Goal: Find specific page/section: Find specific page/section

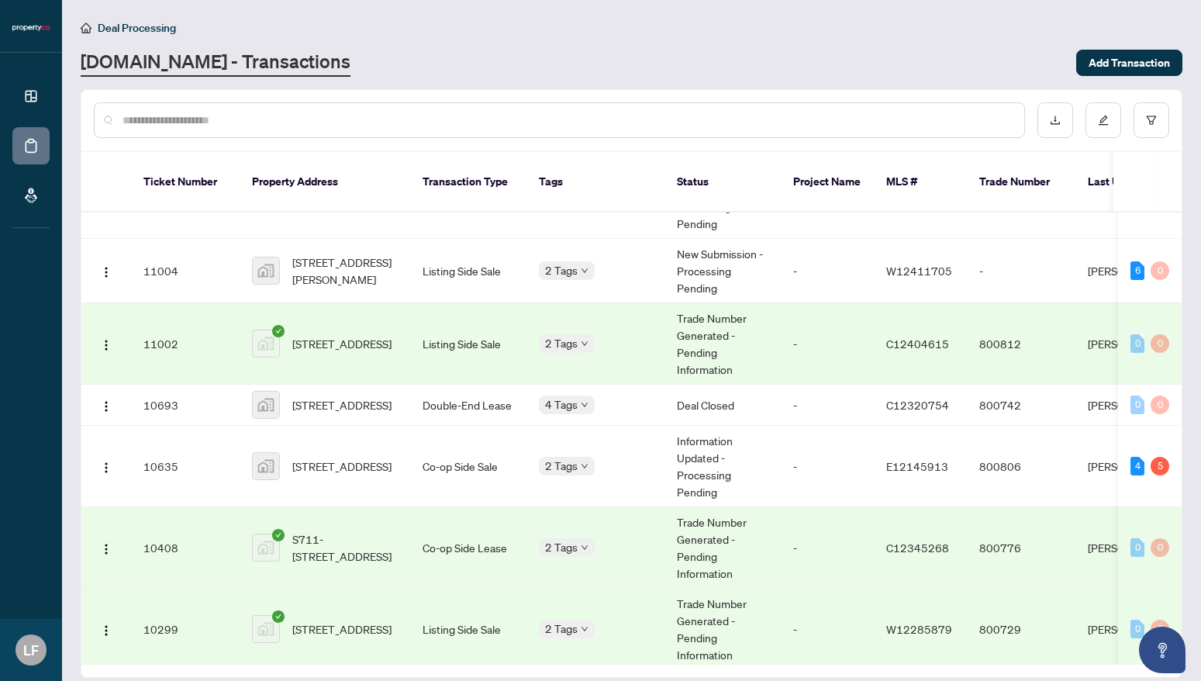
scroll to position [301, 0]
click at [350, 459] on span "[STREET_ADDRESS]" at bounding box center [341, 464] width 99 height 17
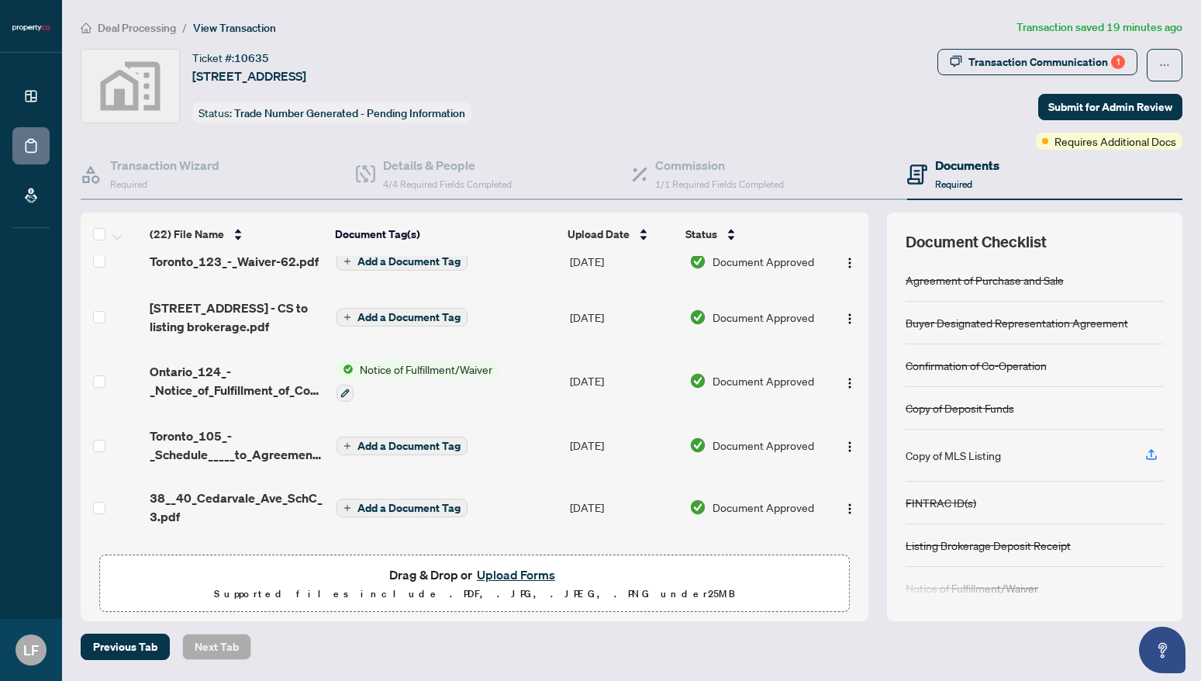
scroll to position [333, 0]
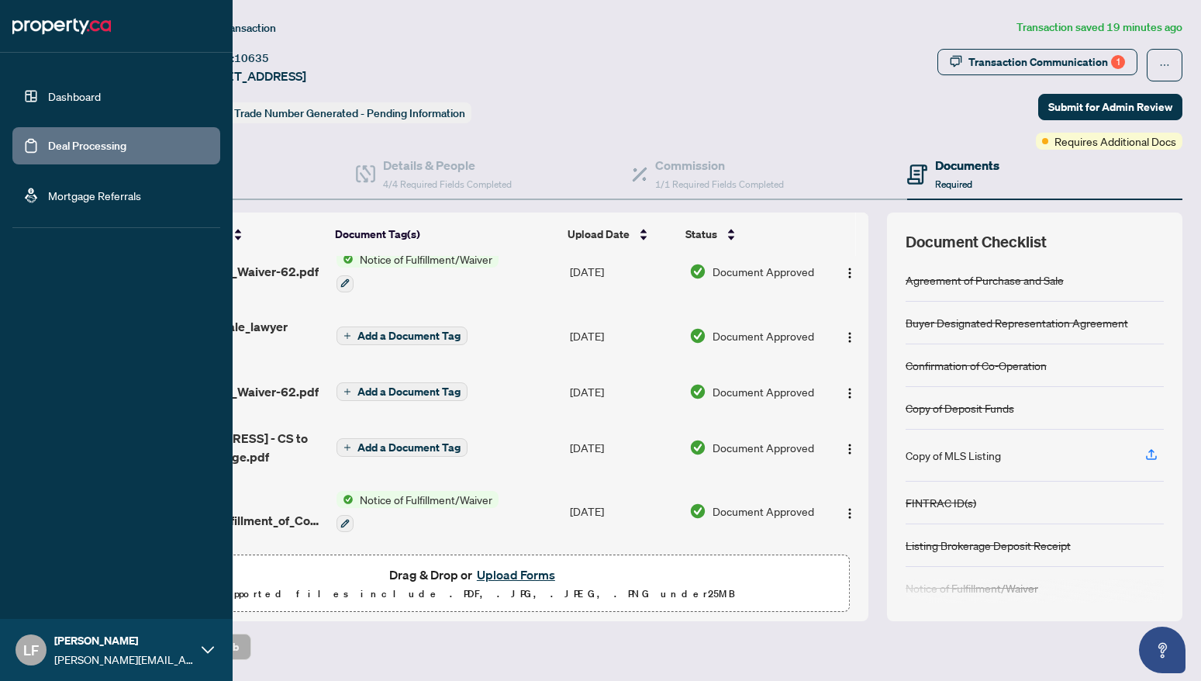
click at [48, 95] on link "Dashboard" at bounding box center [74, 96] width 53 height 14
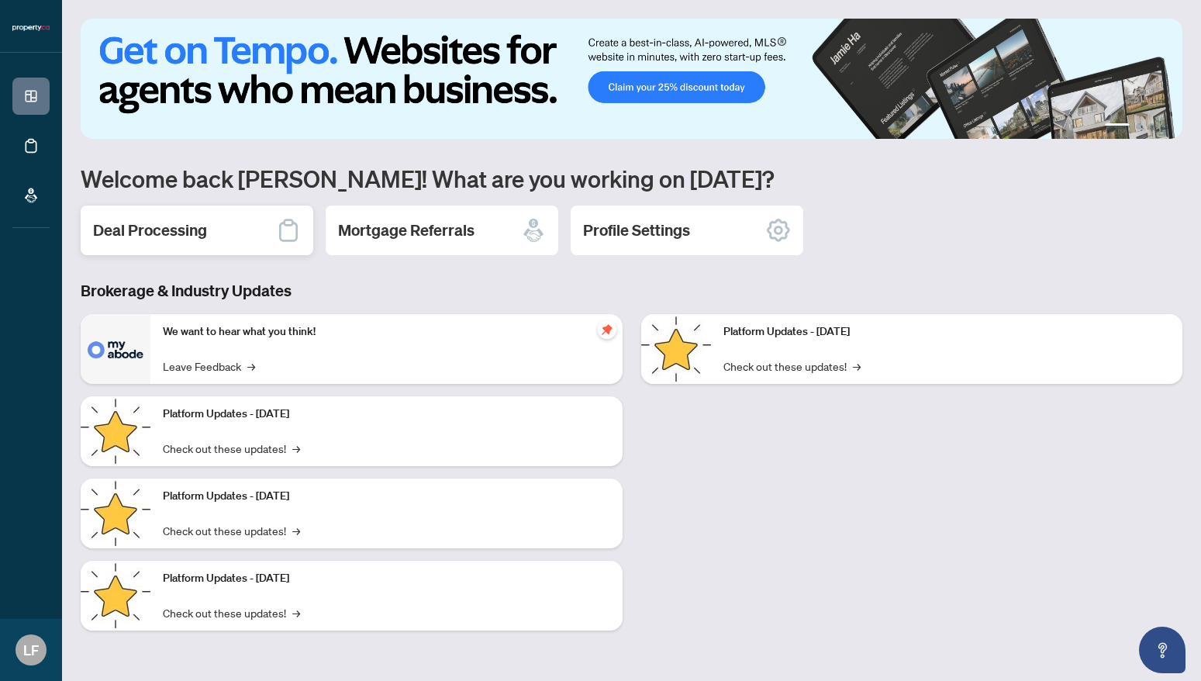
click at [136, 224] on h2 "Deal Processing" at bounding box center [150, 230] width 114 height 22
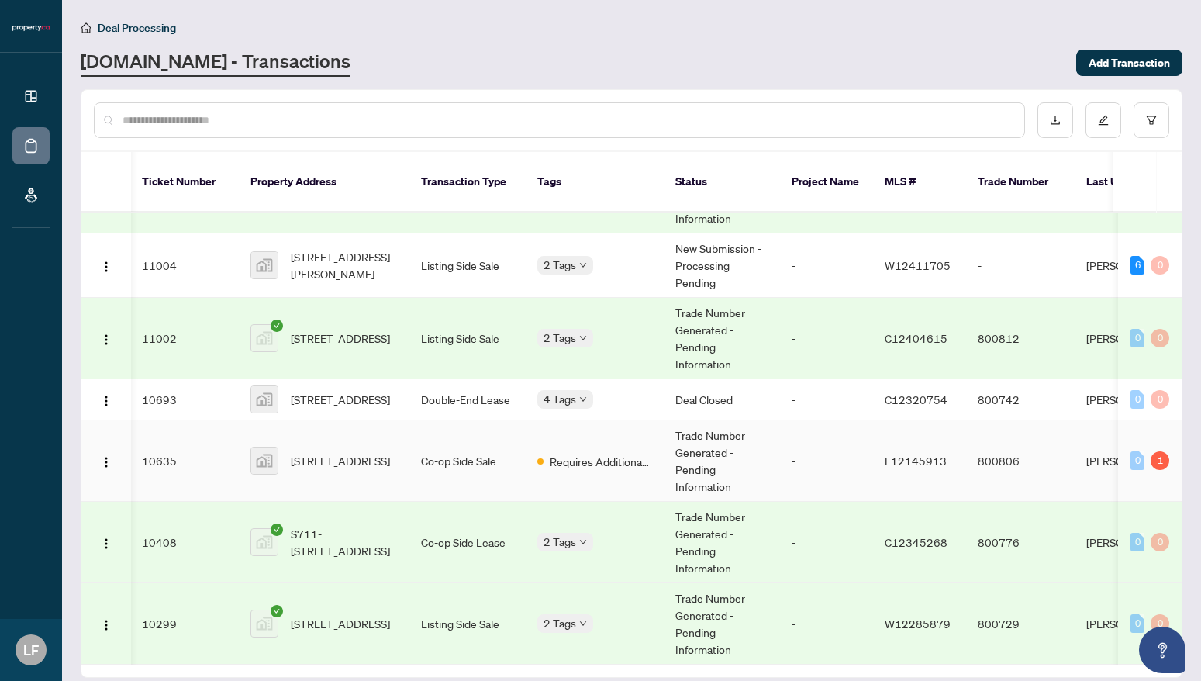
scroll to position [316, 2]
click at [313, 452] on span "[STREET_ADDRESS]" at bounding box center [340, 460] width 99 height 17
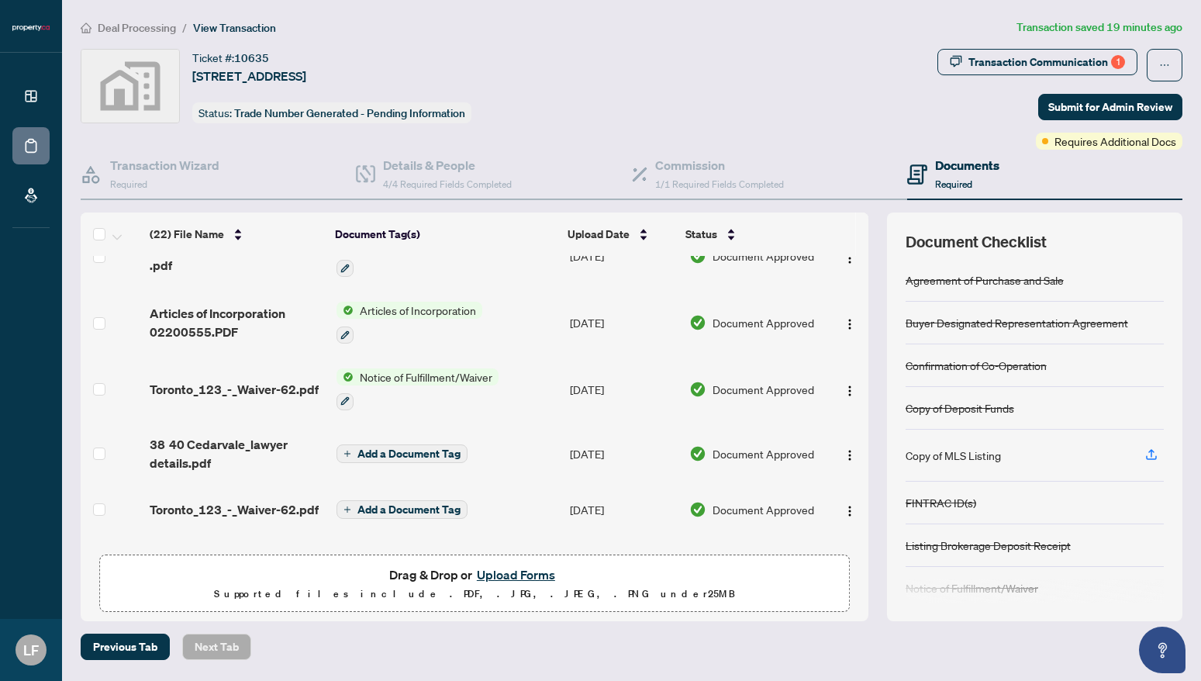
scroll to position [219, 0]
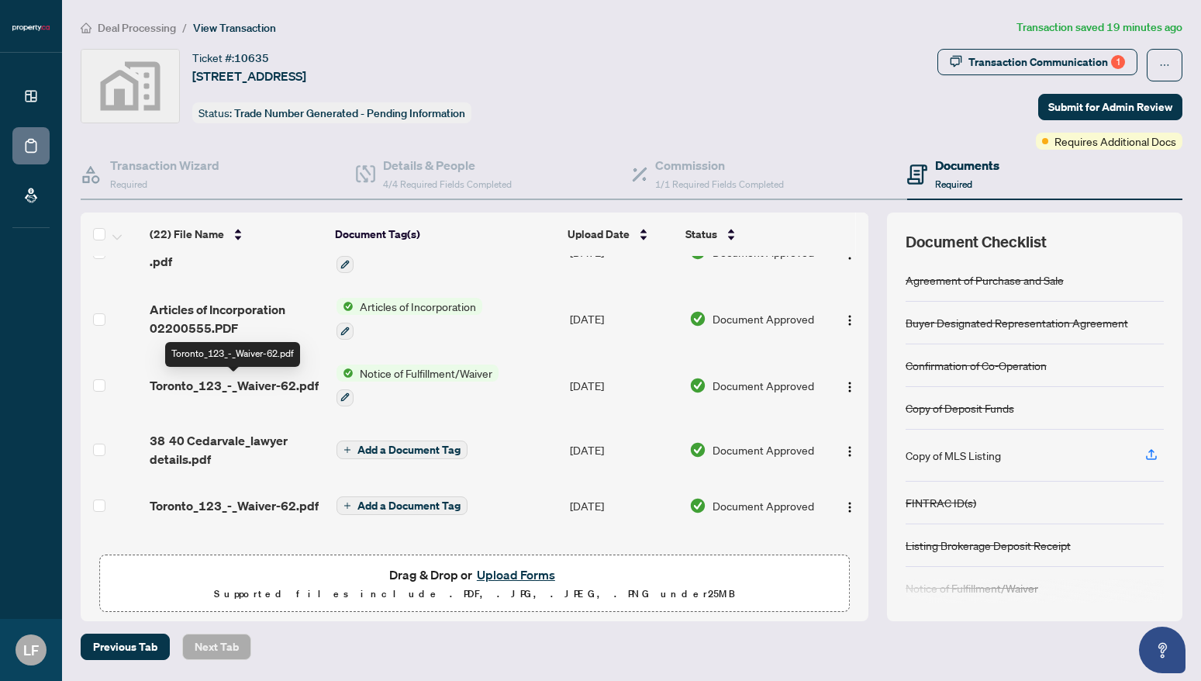
click at [298, 386] on span "Toronto_123_-_Waiver-62.pdf" at bounding box center [234, 385] width 169 height 19
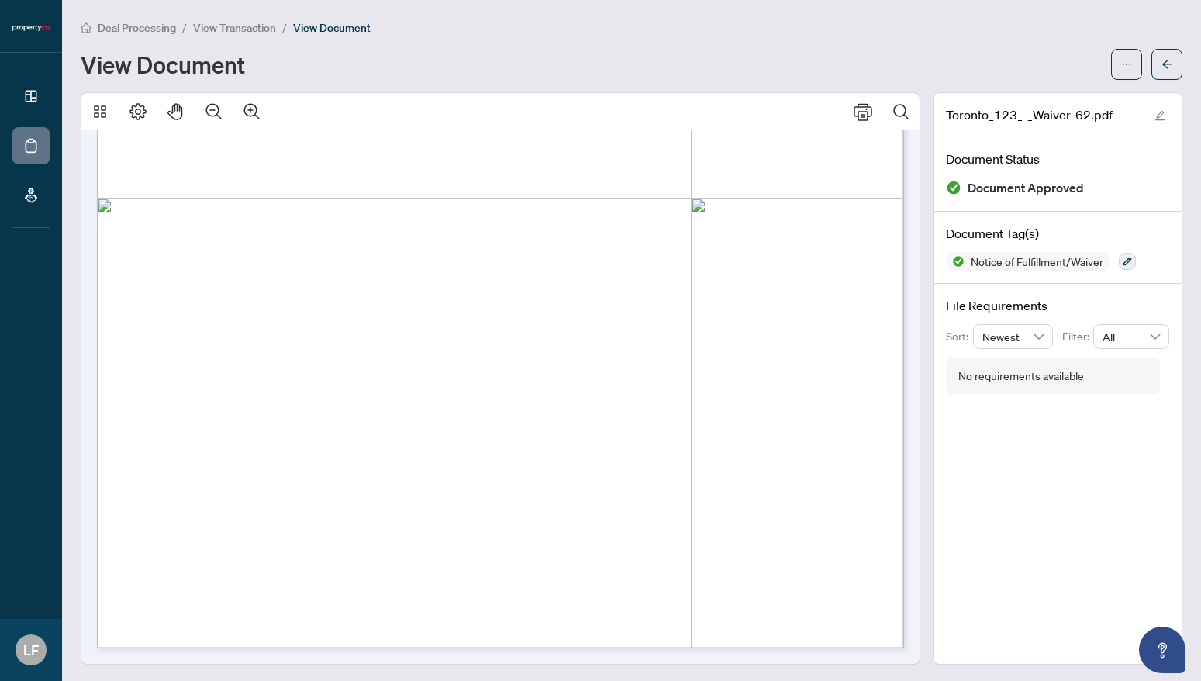
scroll to position [542, 0]
click at [236, 28] on span "View Transaction" at bounding box center [234, 28] width 83 height 14
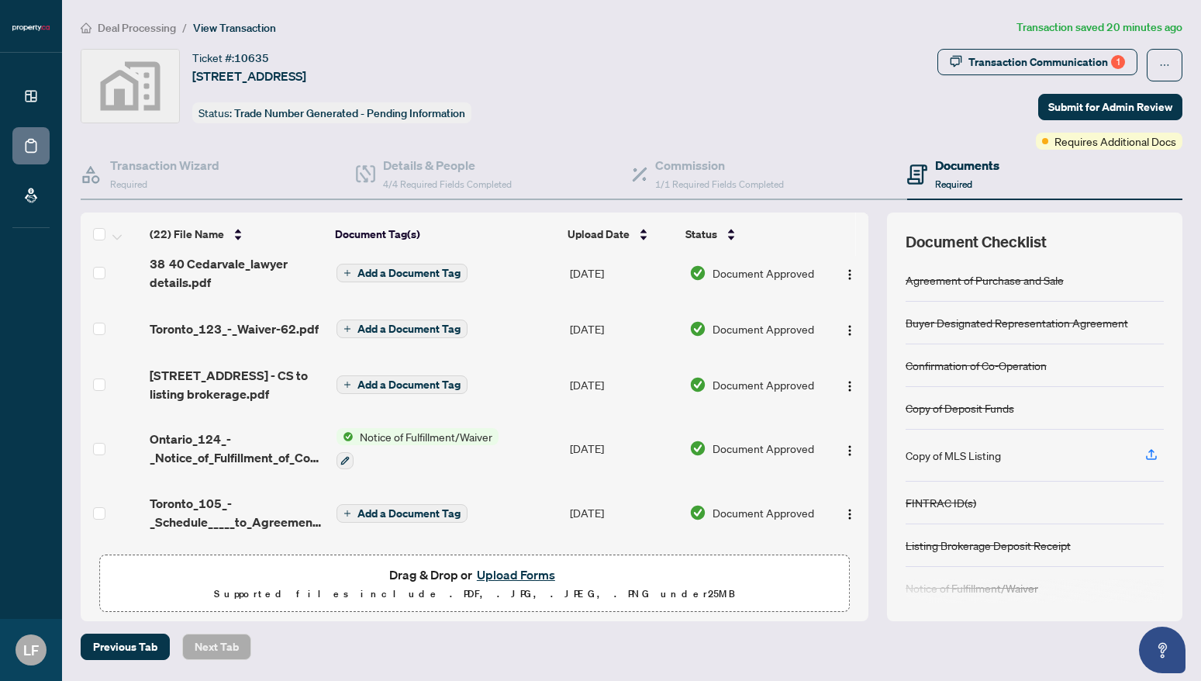
scroll to position [399, 0]
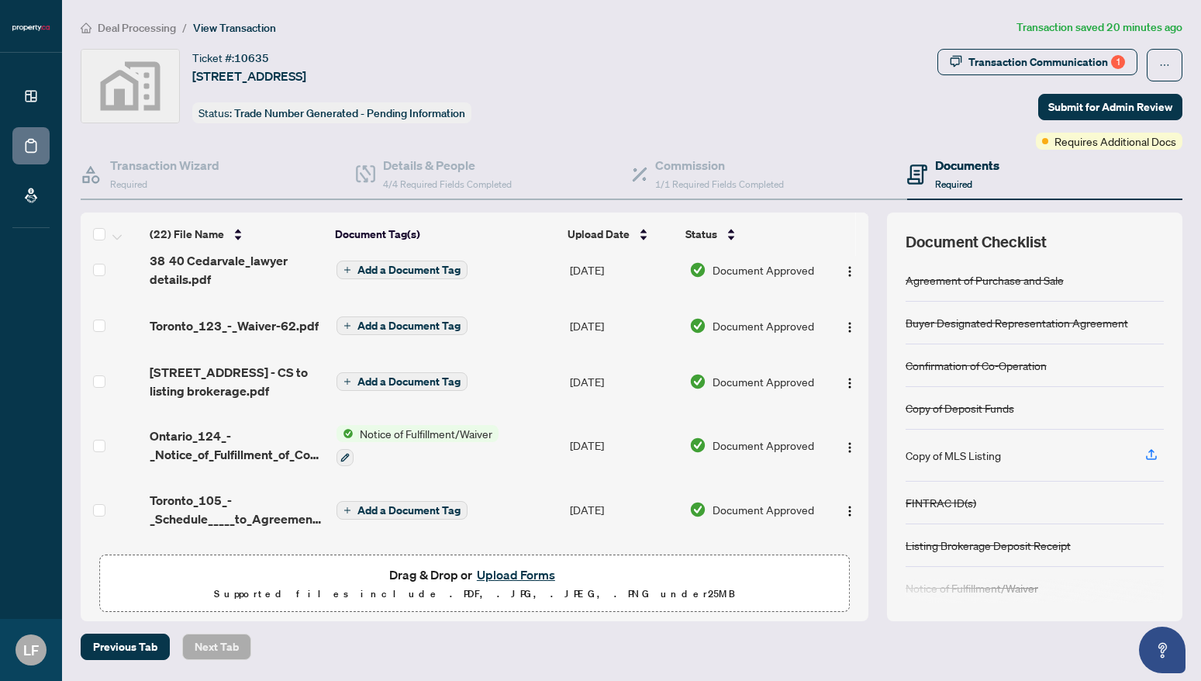
click at [414, 430] on span "Notice of Fulfillment/Waiver" at bounding box center [426, 433] width 145 height 17
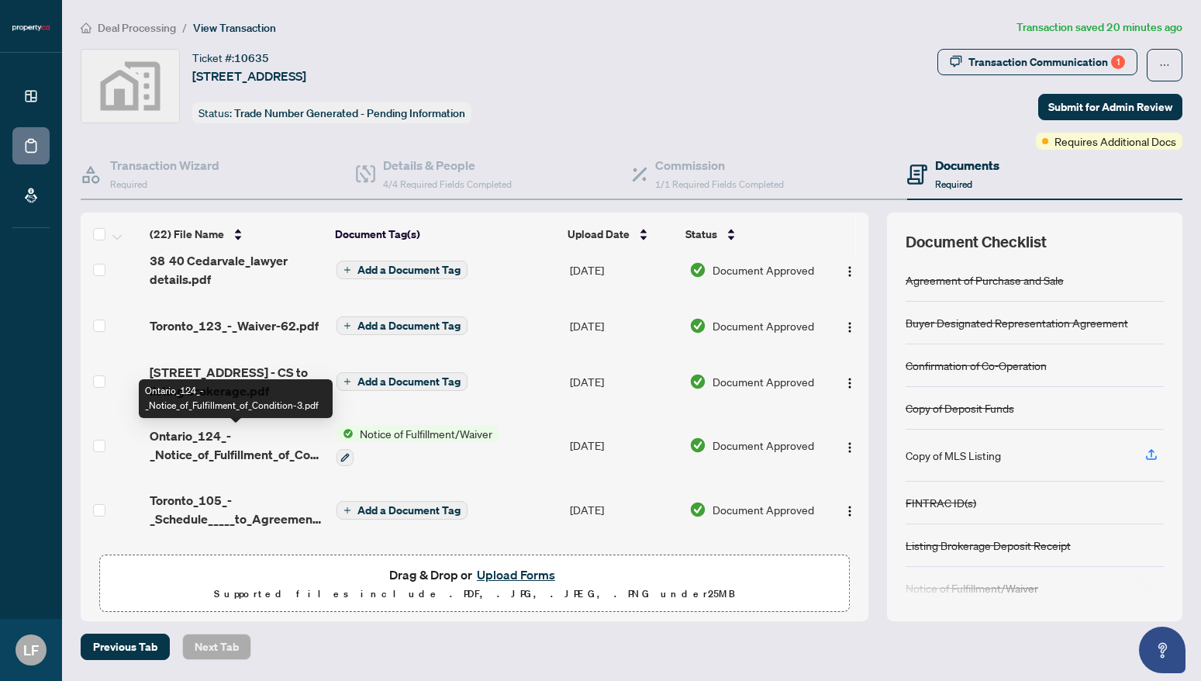
click at [240, 447] on span "Ontario_124_-_Notice_of_Fulfillment_of_Condition-3.pdf" at bounding box center [237, 444] width 174 height 37
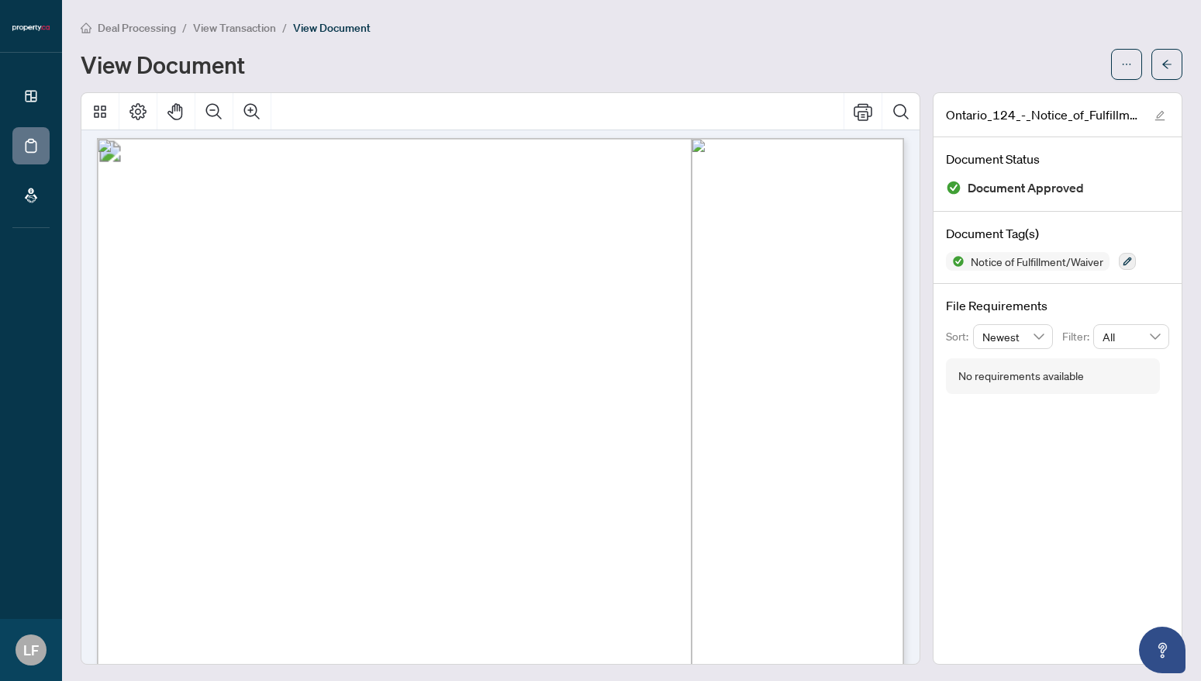
scroll to position [19, 0]
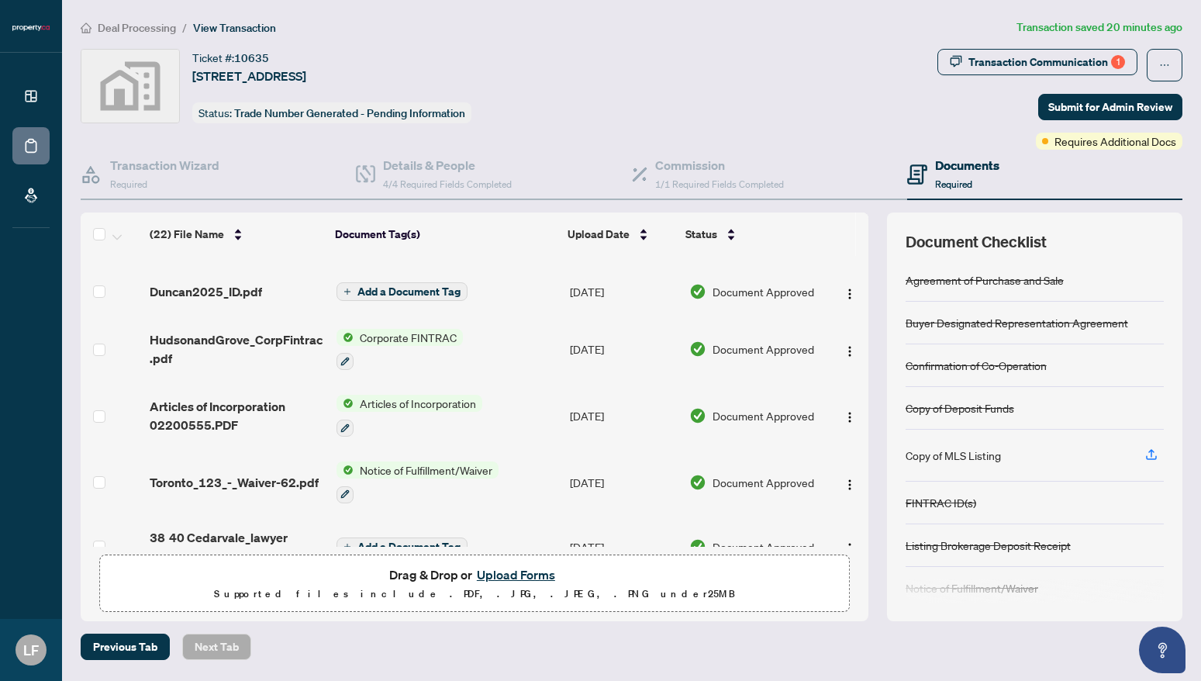
scroll to position [122, 0]
click at [426, 474] on span "Notice of Fulfillment/Waiver" at bounding box center [426, 470] width 145 height 17
click at [416, 523] on div "Document Tags" at bounding box center [417, 524] width 171 height 17
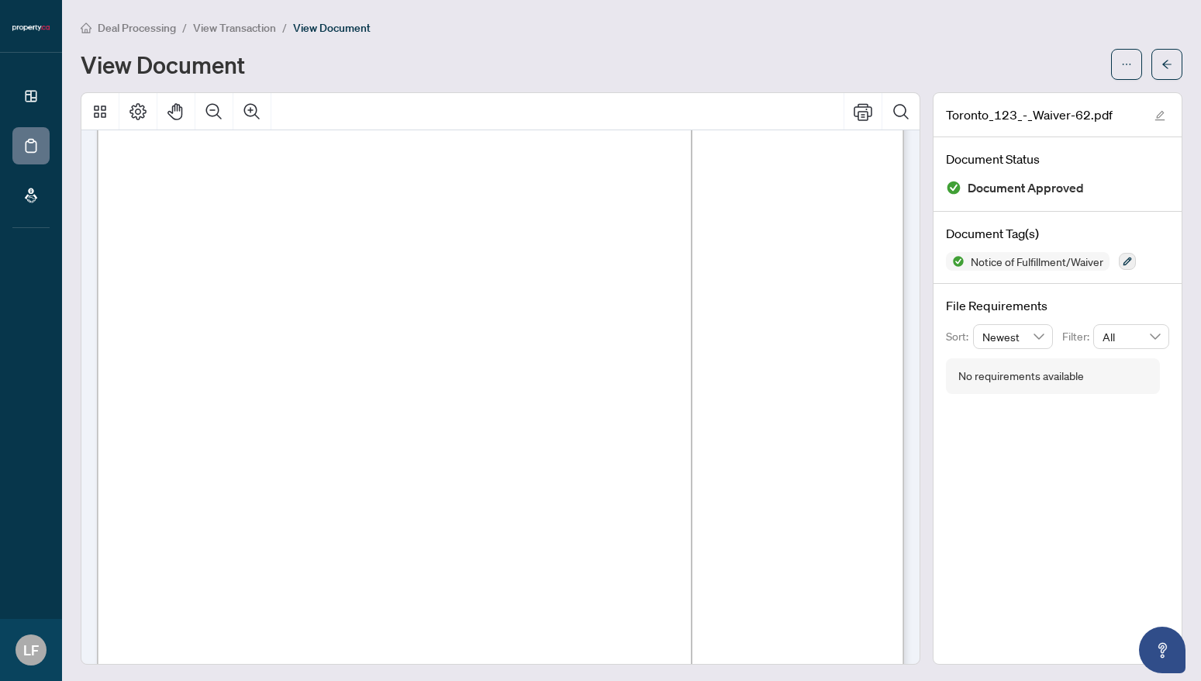
scroll to position [69, 0]
click at [210, 26] on span "View Transaction" at bounding box center [234, 28] width 83 height 14
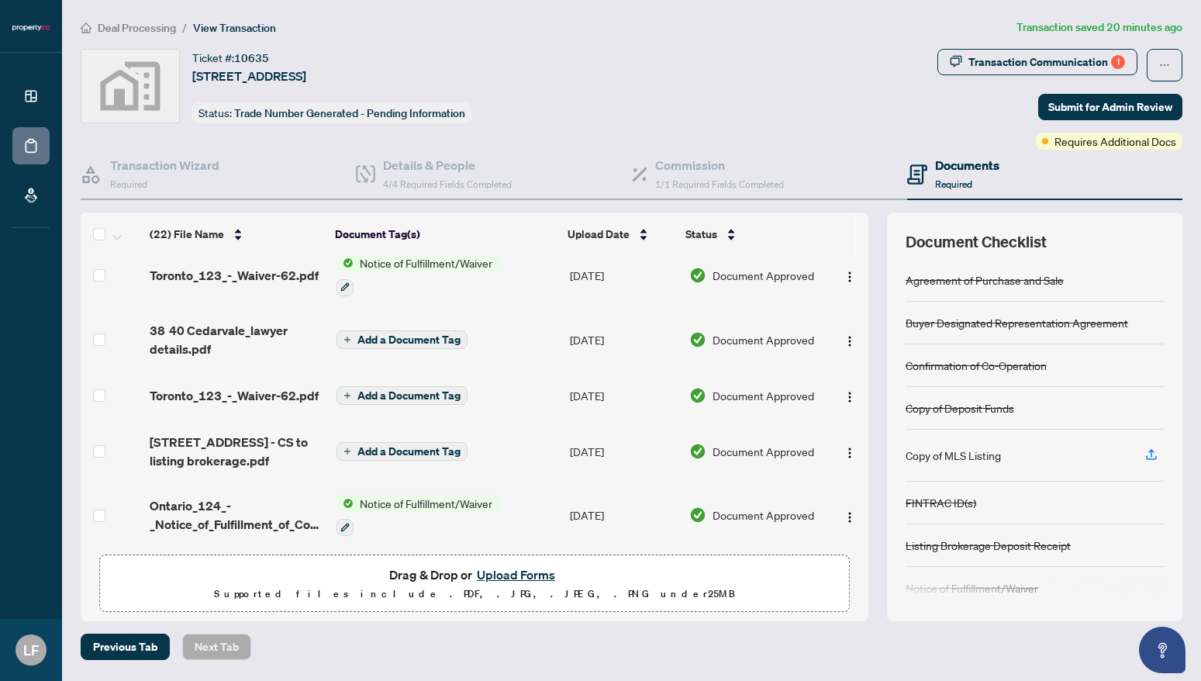
scroll to position [333, 0]
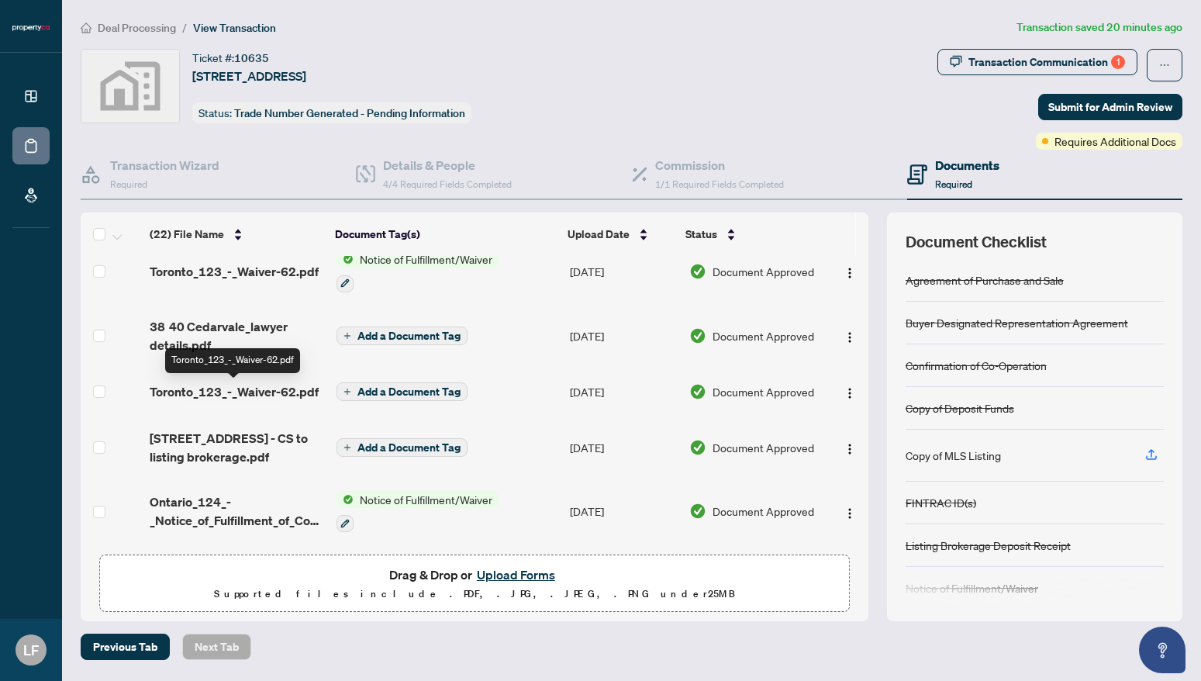
click at [229, 395] on span "Toronto_123_-_Waiver-62.pdf" at bounding box center [234, 391] width 169 height 19
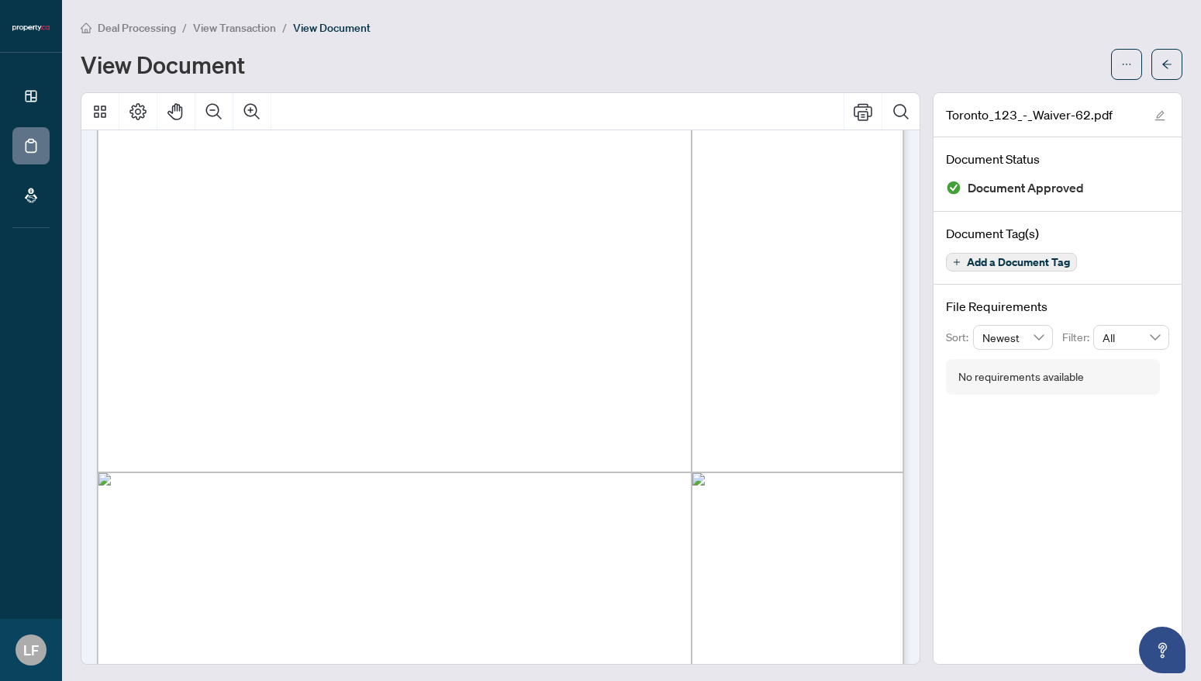
scroll to position [256, 0]
click at [209, 30] on span "View Transaction" at bounding box center [234, 28] width 83 height 14
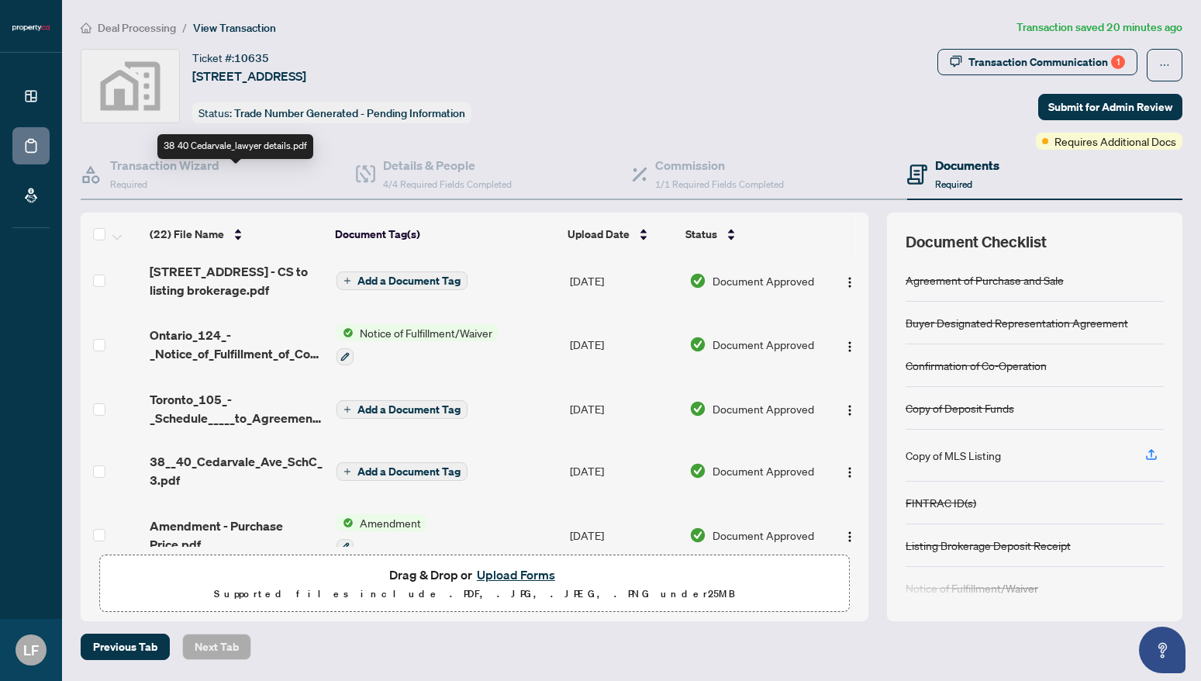
scroll to position [510, 0]
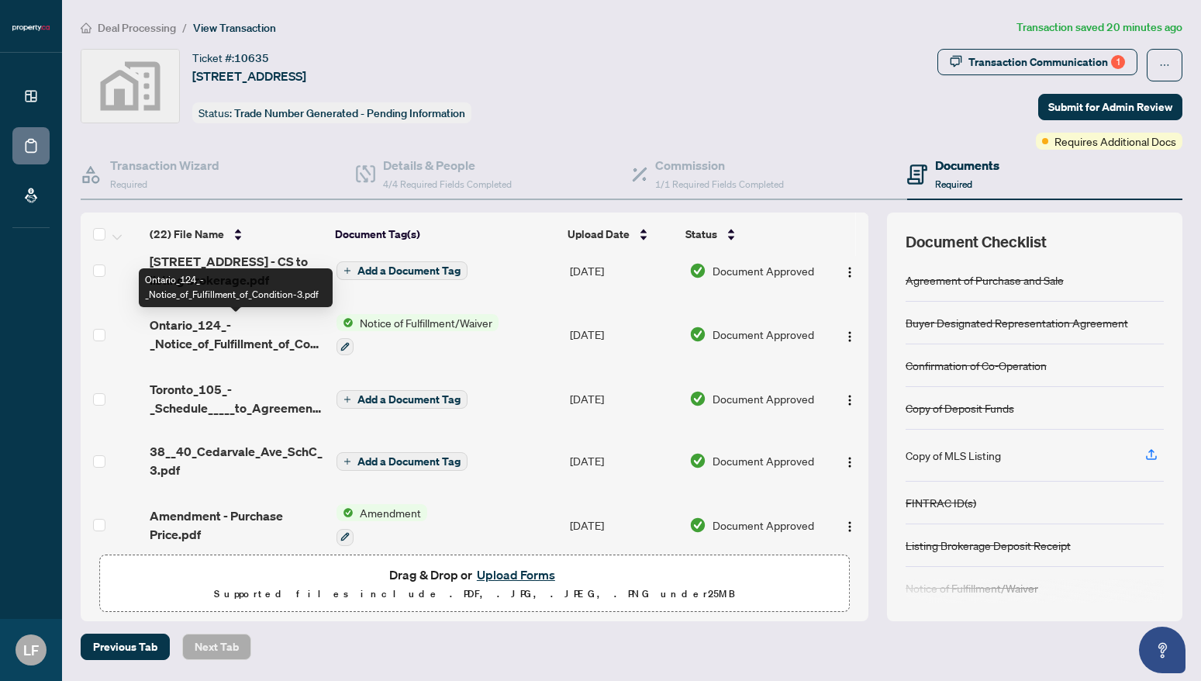
click at [212, 334] on span "Ontario_124_-_Notice_of_Fulfillment_of_Condition-3.pdf" at bounding box center [237, 334] width 174 height 37
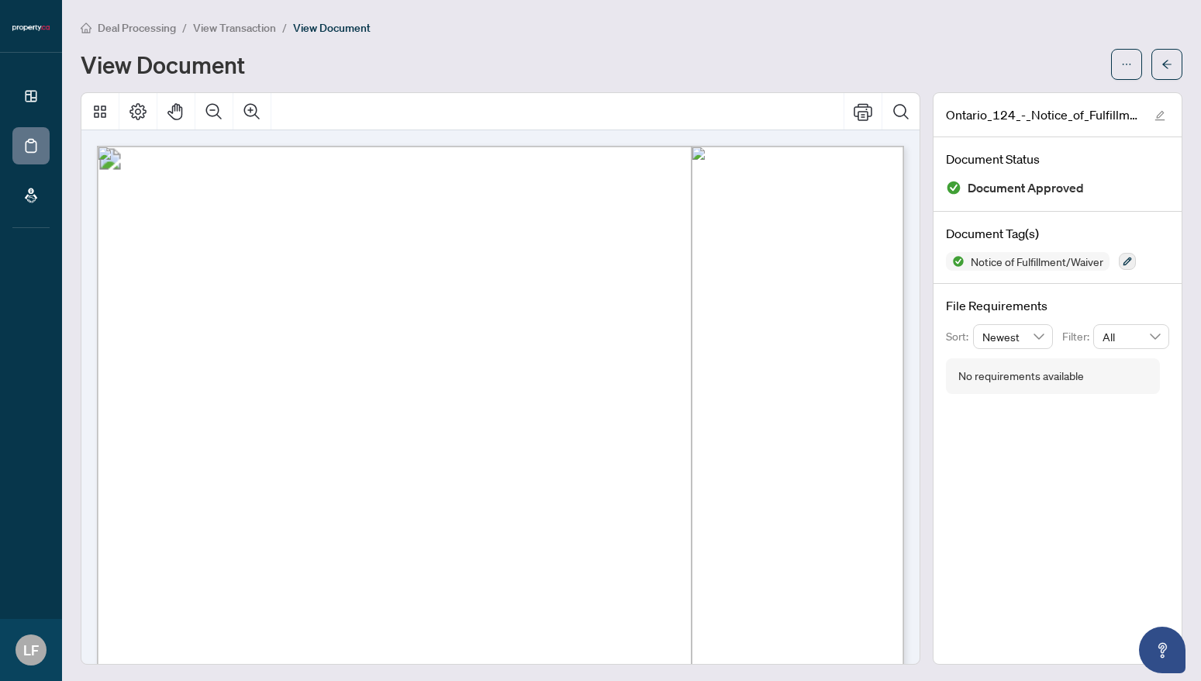
click at [239, 22] on span "View Transaction" at bounding box center [234, 28] width 83 height 14
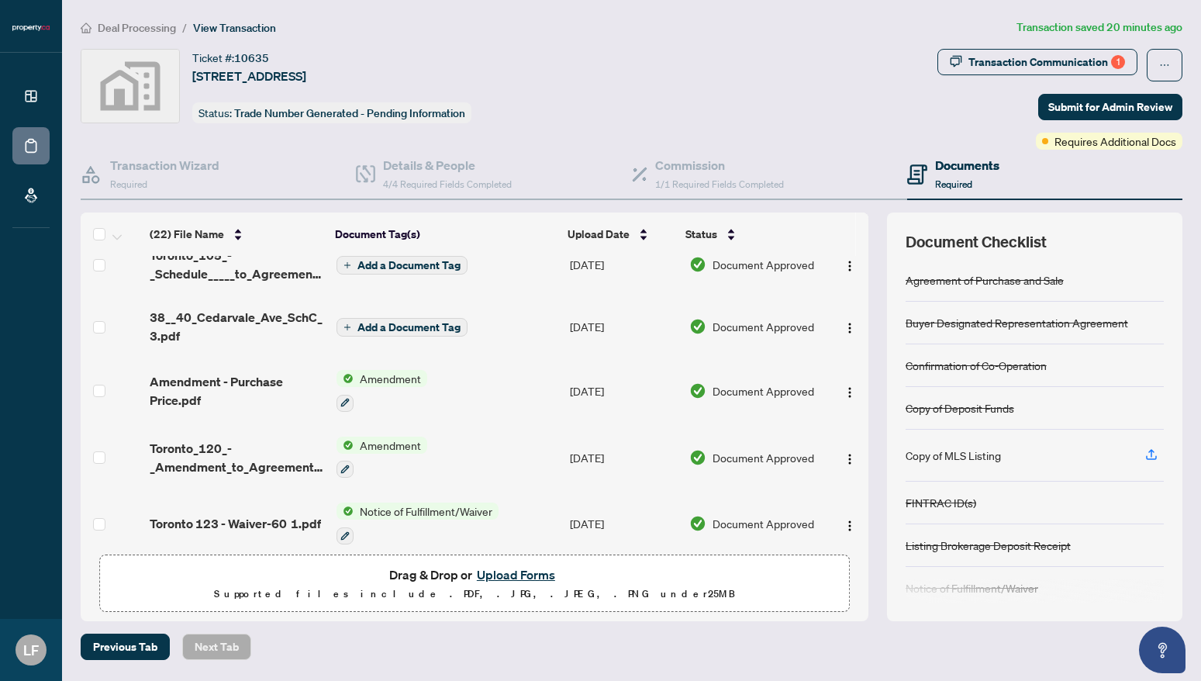
scroll to position [657, 0]
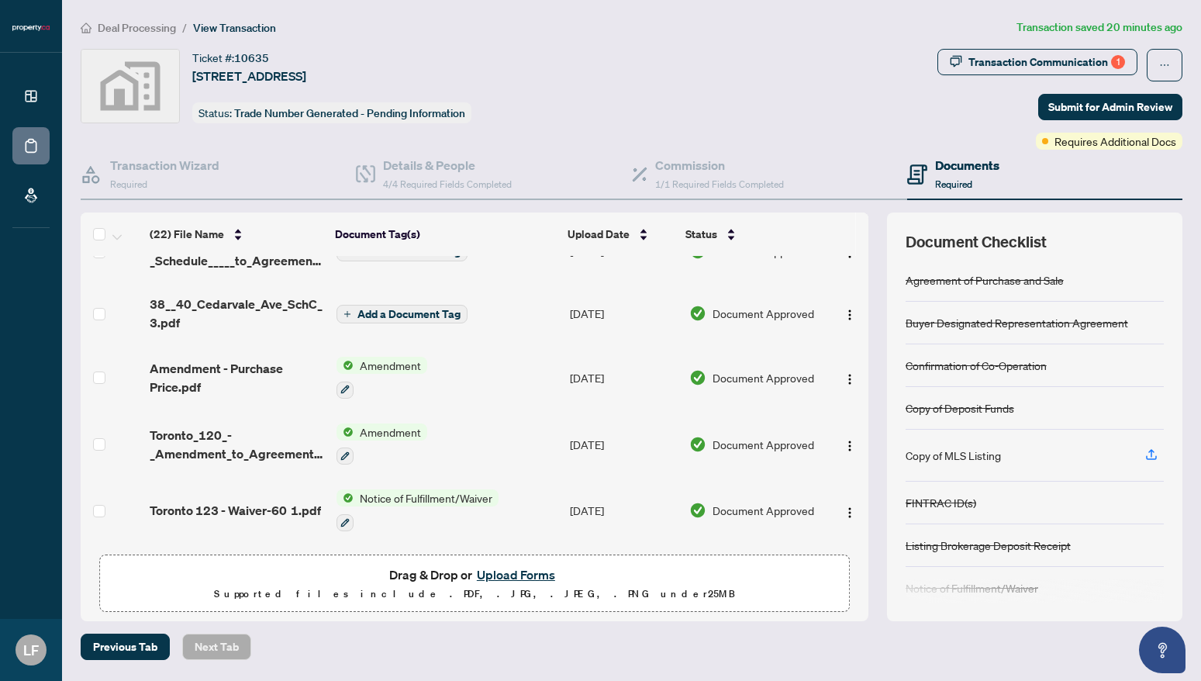
click at [174, 387] on span "Amendment - Purchase Price.pdf" at bounding box center [237, 377] width 174 height 37
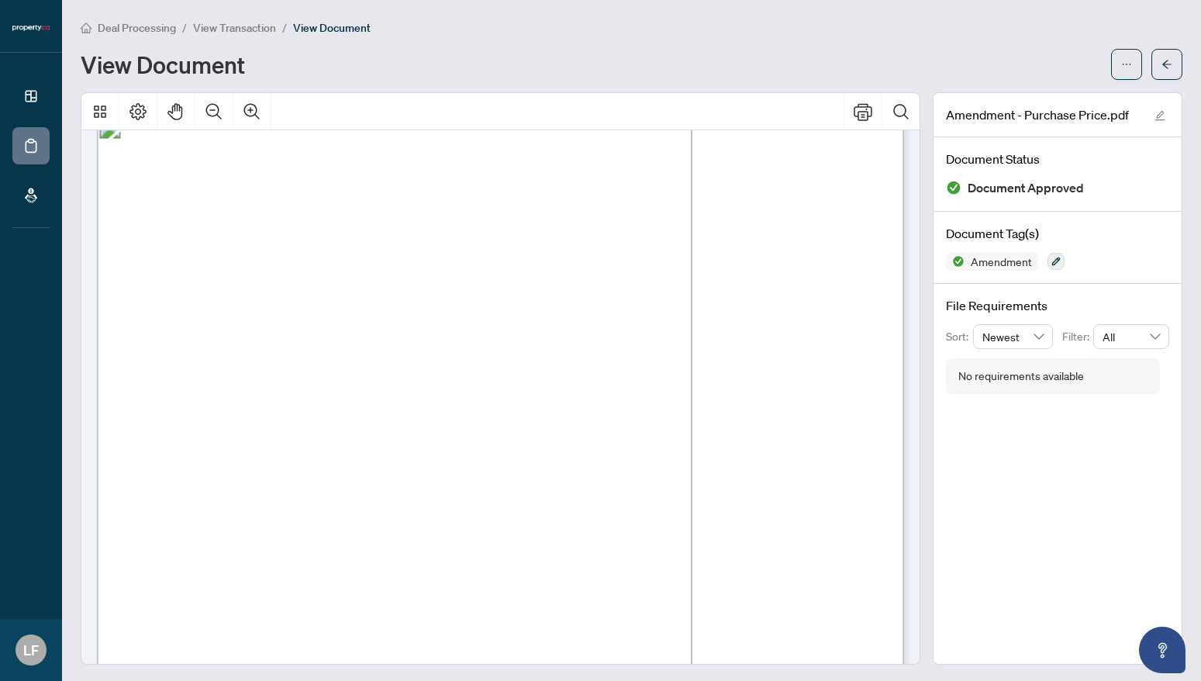
scroll to position [11, 0]
click at [242, 16] on main "Deal Processing / View Transaction / View Document View Document Amendment - Pu…" at bounding box center [631, 340] width 1139 height 681
click at [242, 31] on span "View Transaction" at bounding box center [234, 28] width 83 height 14
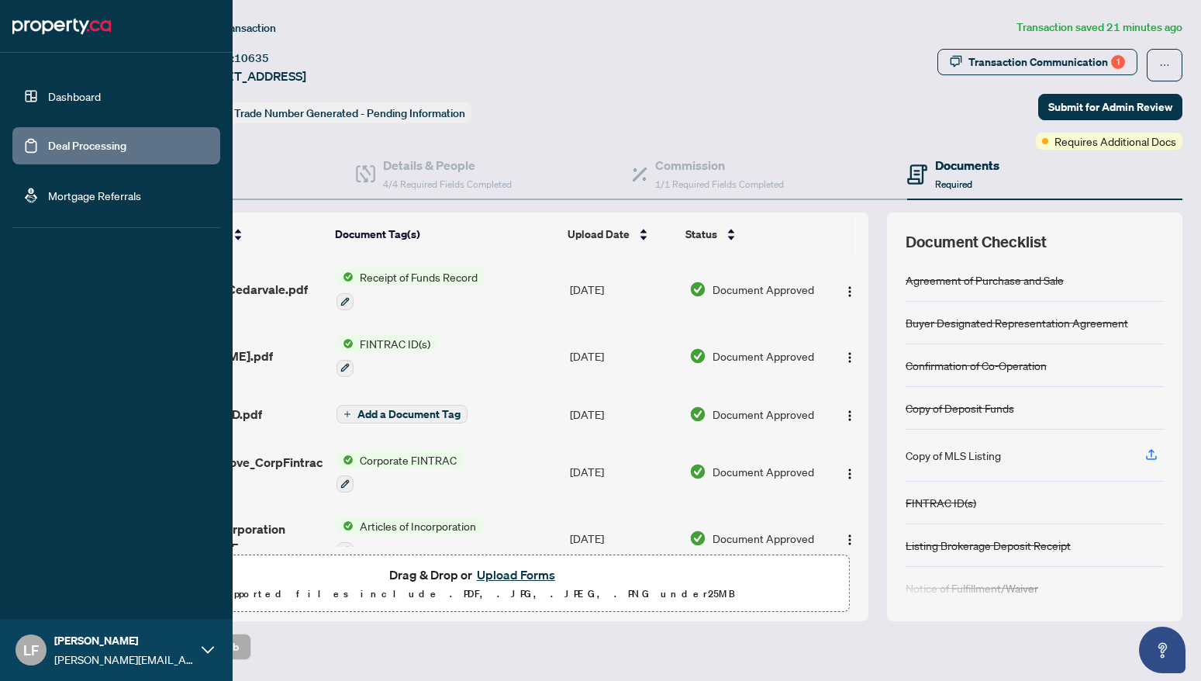
click at [48, 97] on link "Dashboard" at bounding box center [74, 96] width 53 height 14
